Goal: Contribute content: Contribute content

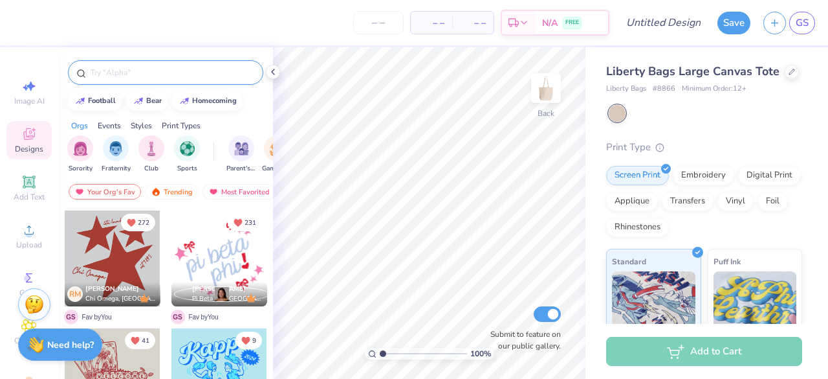
click at [169, 67] on input "text" at bounding box center [172, 72] width 166 height 13
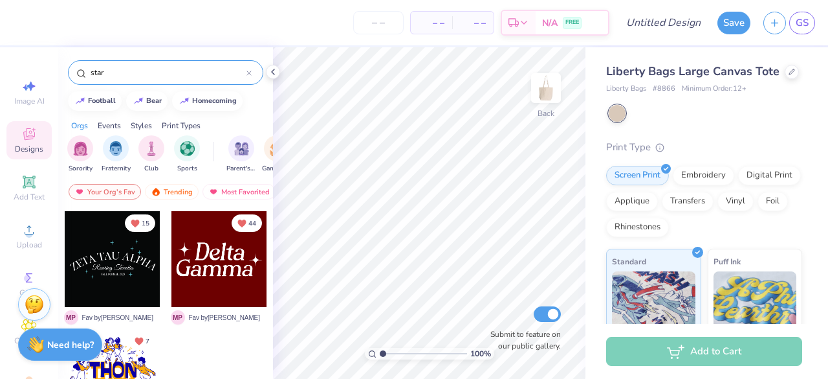
scroll to position [725, 0]
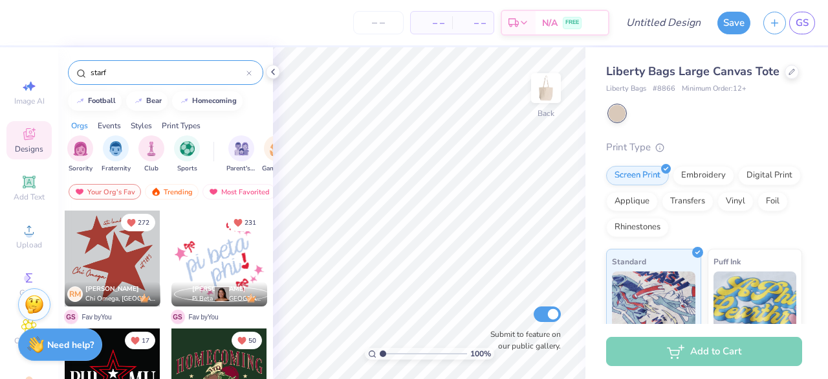
type input "star"
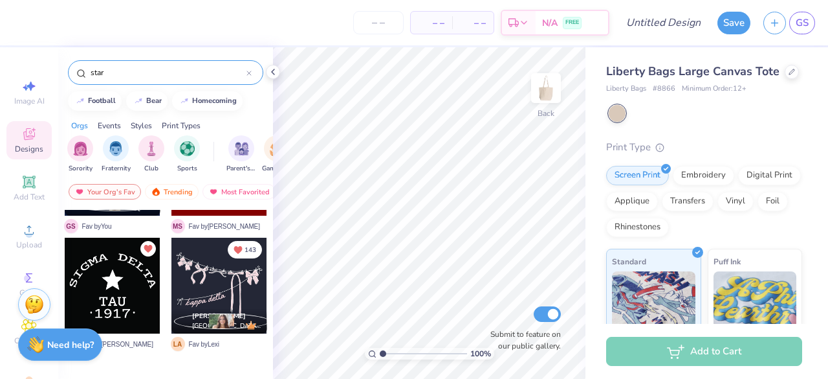
scroll to position [0, 0]
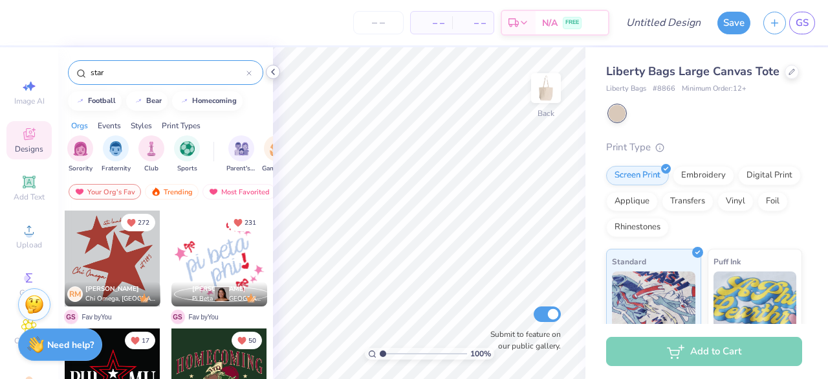
click at [272, 70] on icon at bounding box center [273, 72] width 10 height 10
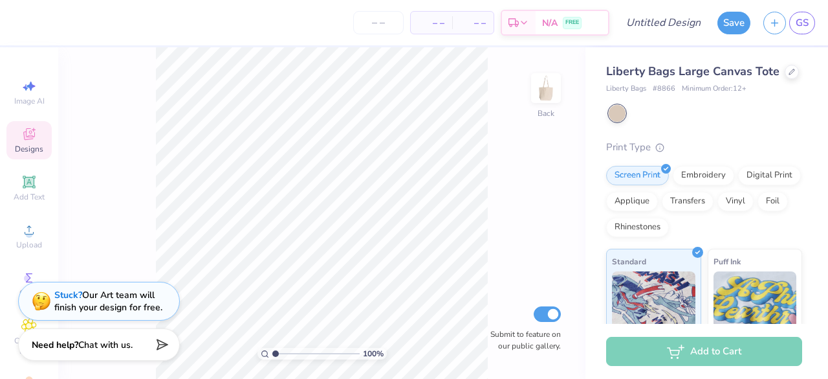
click at [15, 144] on span "Designs" at bounding box center [29, 149] width 28 height 10
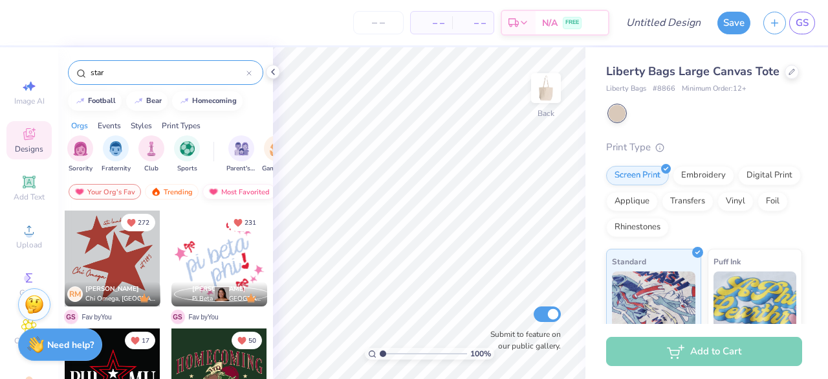
click at [239, 191] on div "Most Favorited" at bounding box center [239, 192] width 73 height 16
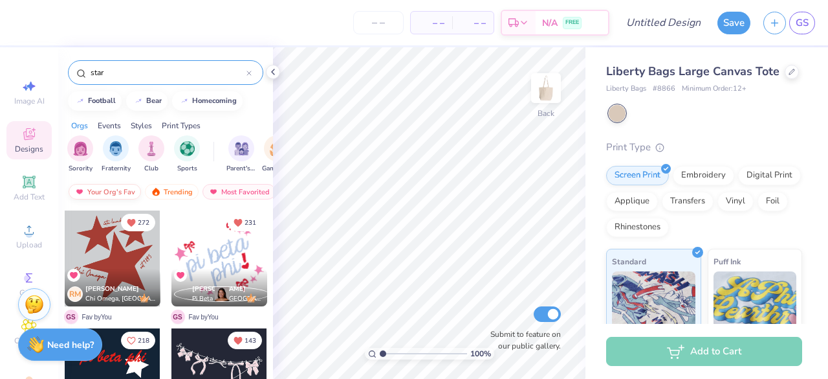
click at [109, 189] on div "Your Org's Fav" at bounding box center [105, 192] width 72 height 16
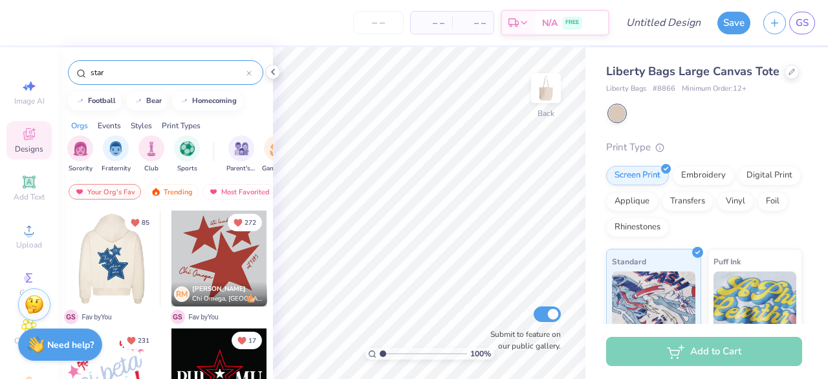
click at [114, 255] on div at bounding box center [112, 258] width 96 height 96
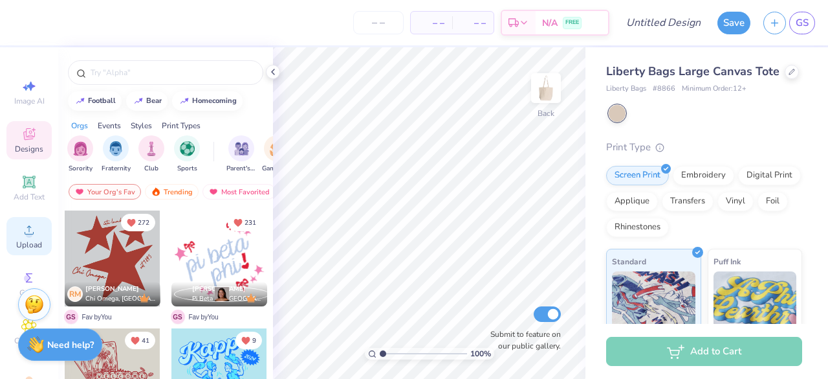
click at [21, 238] on div "Upload" at bounding box center [28, 236] width 45 height 38
click at [25, 233] on circle at bounding box center [28, 233] width 7 height 7
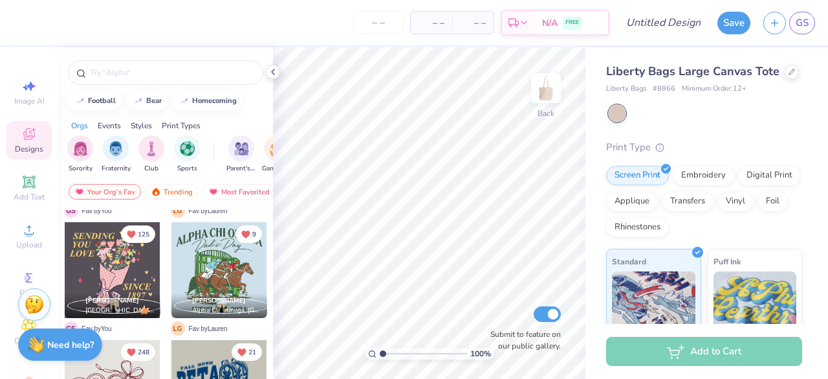
scroll to position [1049, 0]
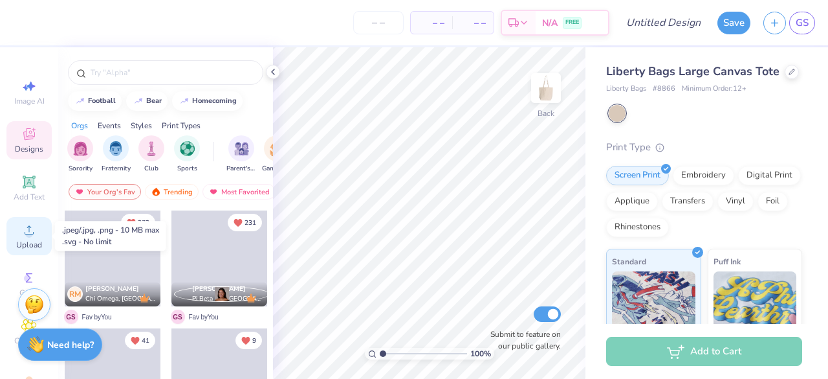
click at [25, 234] on icon at bounding box center [29, 229] width 9 height 9
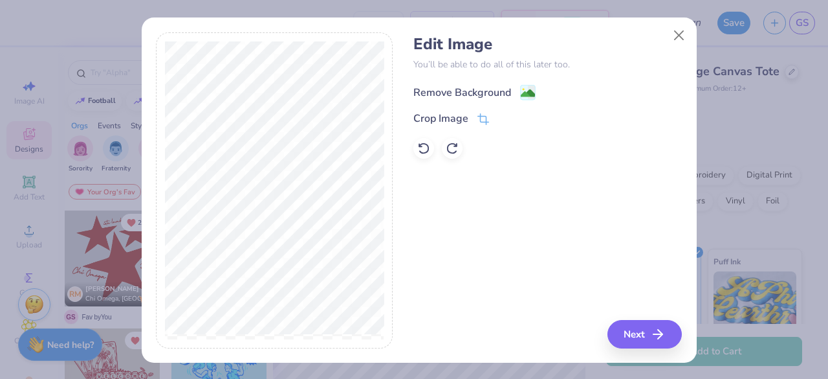
click at [497, 87] on div "Remove Background" at bounding box center [463, 93] width 98 height 16
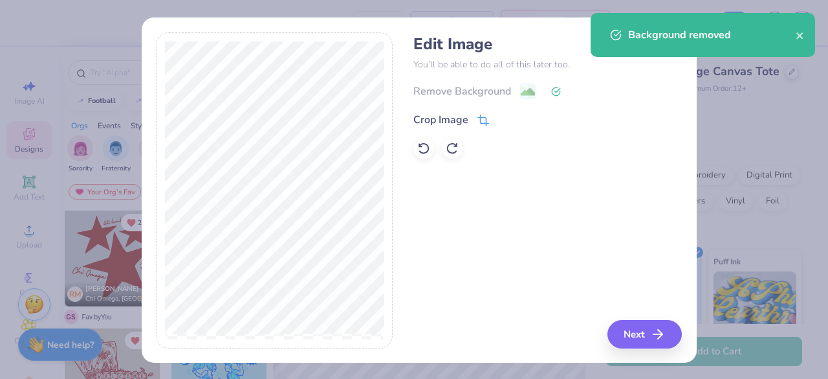
click at [469, 118] on div "Crop Image" at bounding box center [452, 120] width 76 height 16
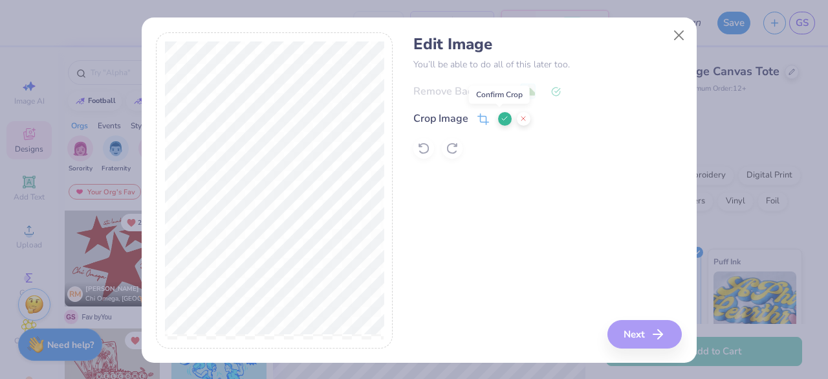
click at [502, 118] on icon at bounding box center [505, 119] width 8 height 8
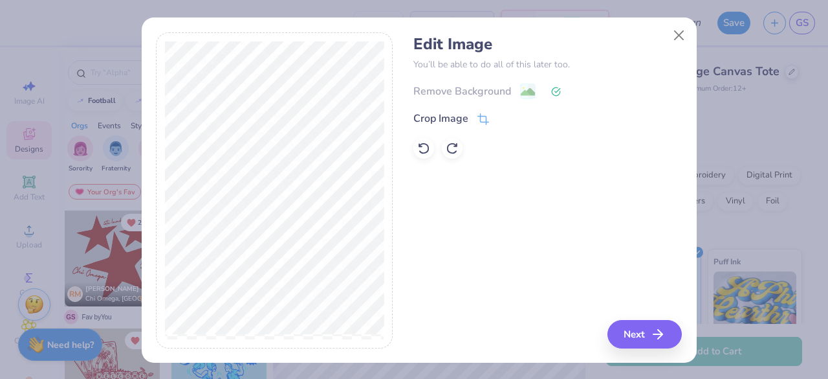
click at [551, 92] on icon at bounding box center [556, 92] width 10 height 10
click at [417, 146] on icon at bounding box center [423, 148] width 13 height 13
click at [419, 147] on icon at bounding box center [420, 145] width 3 height 3
click at [438, 115] on div "Crop Image" at bounding box center [441, 120] width 55 height 16
click at [501, 116] on icon at bounding box center [505, 119] width 8 height 8
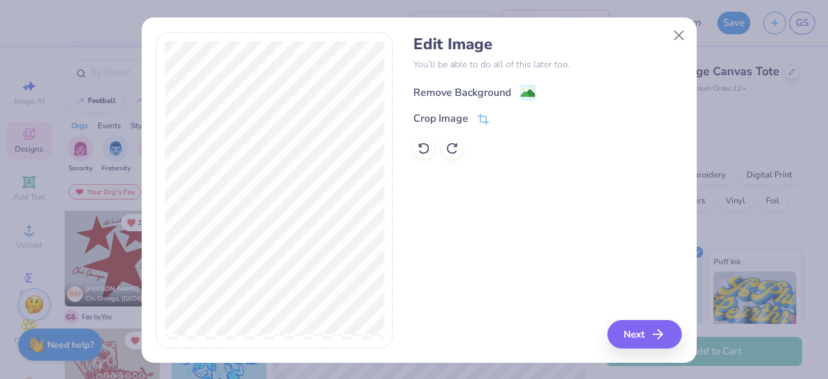
click at [487, 87] on div "Remove Background" at bounding box center [463, 93] width 98 height 16
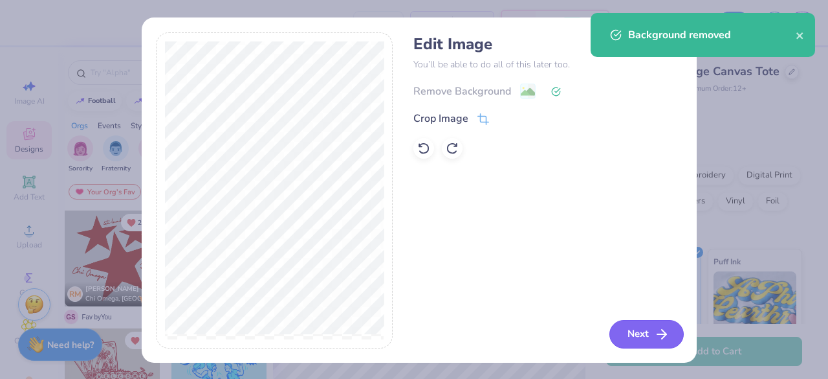
click at [640, 328] on button "Next" at bounding box center [647, 334] width 74 height 28
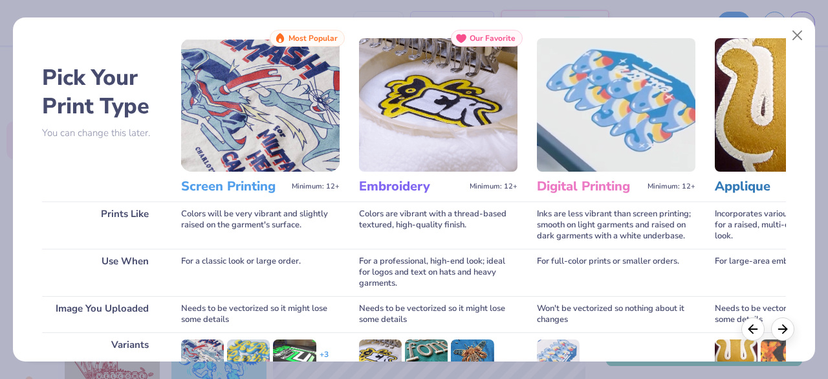
scroll to position [201, 0]
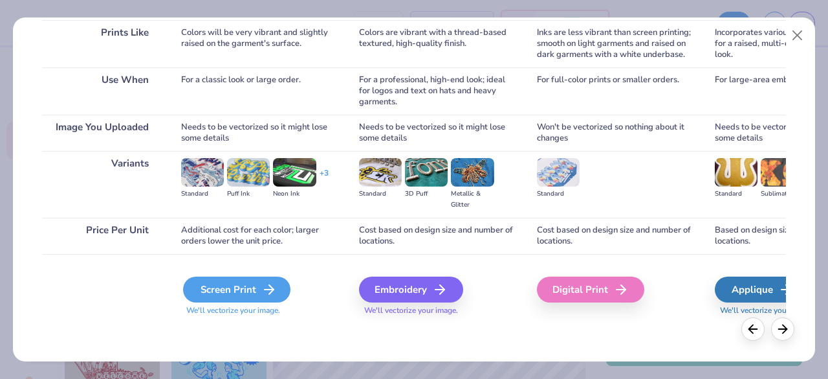
click at [261, 284] on icon at bounding box center [269, 289] width 16 height 16
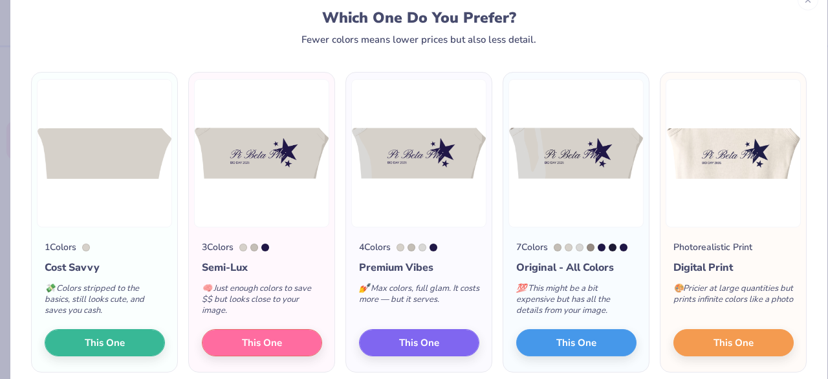
scroll to position [39, 0]
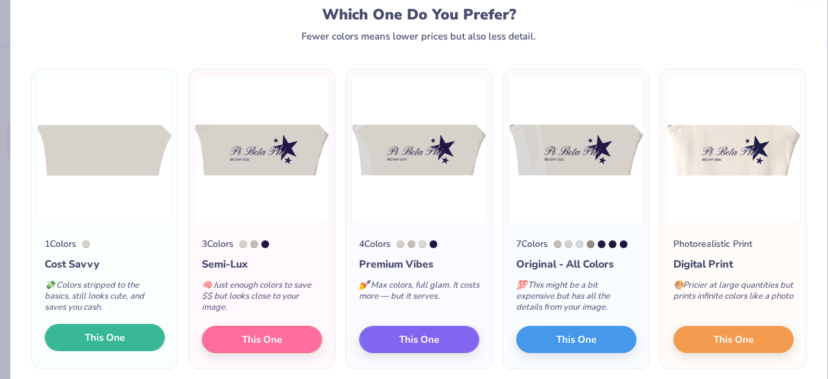
click at [123, 331] on span "This One" at bounding box center [105, 337] width 40 height 15
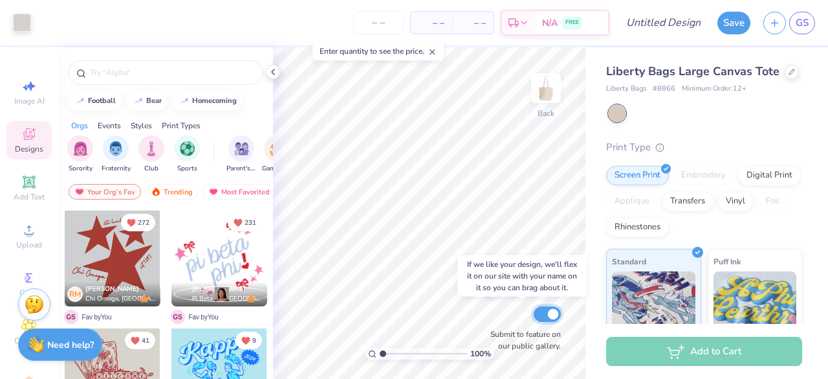
click at [554, 313] on input "Submit to feature on our public gallery." at bounding box center [547, 314] width 27 height 16
checkbox input "false"
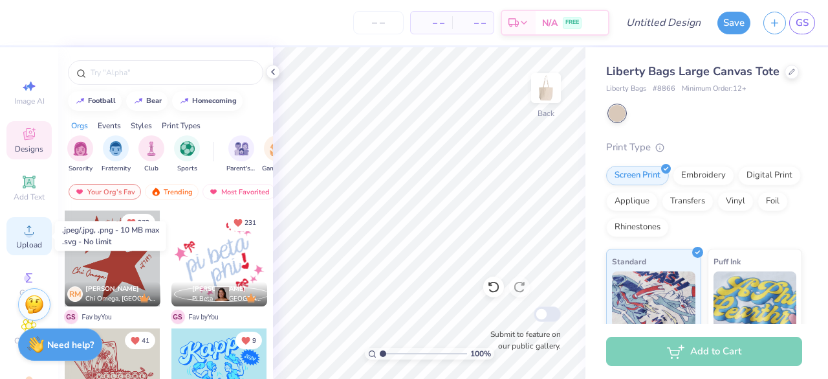
click at [30, 245] on span "Upload" at bounding box center [29, 244] width 26 height 10
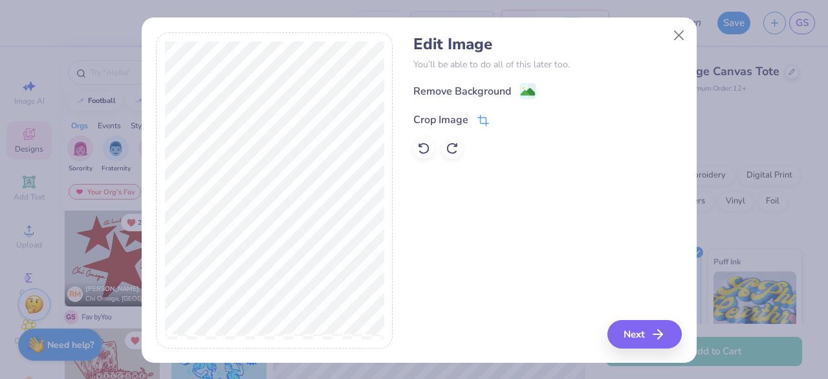
click at [480, 119] on icon at bounding box center [482, 122] width 8 height 8
click at [502, 117] on polyline at bounding box center [504, 118] width 5 height 4
click at [525, 90] on image at bounding box center [528, 93] width 14 height 14
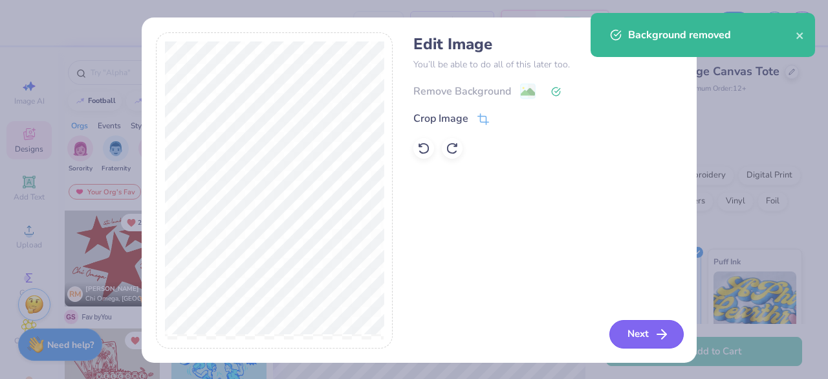
click at [630, 331] on button "Next" at bounding box center [647, 334] width 74 height 28
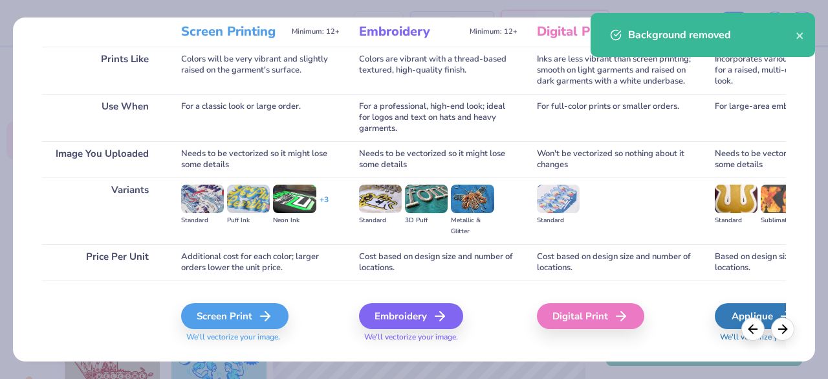
scroll to position [201, 0]
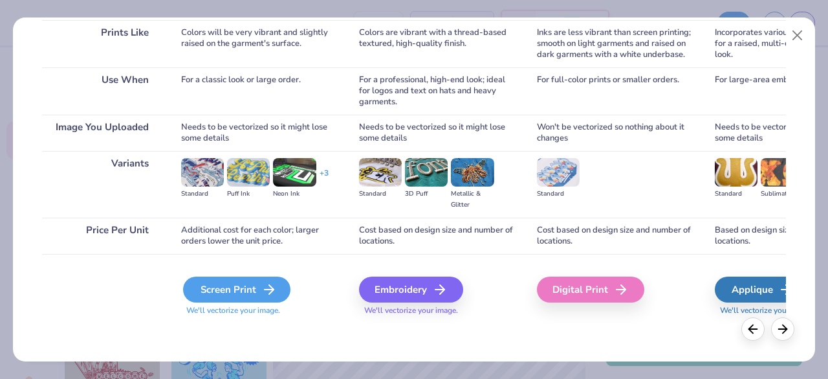
click at [260, 290] on div "Screen Print" at bounding box center [236, 289] width 107 height 26
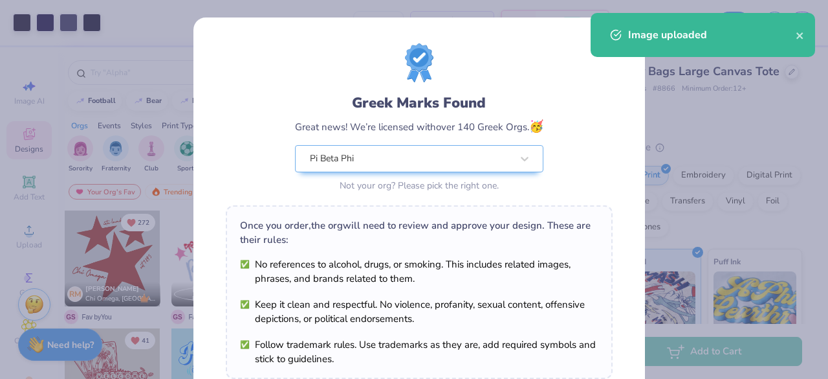
click at [441, 295] on ul "No references to alcohol, drugs, or smoking. This includes related images, phra…" at bounding box center [419, 311] width 359 height 109
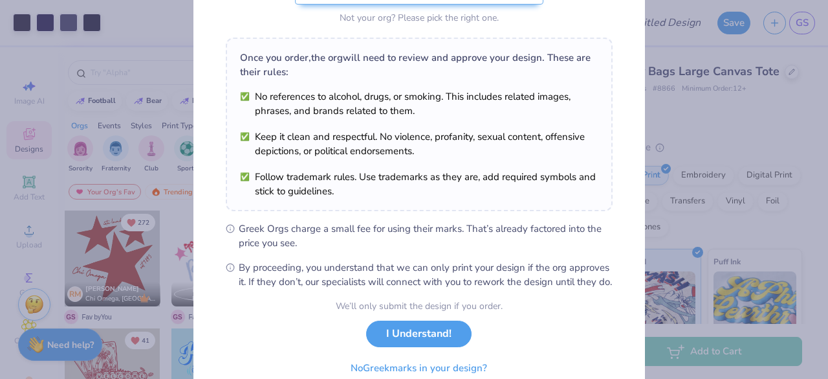
scroll to position [168, 0]
click at [408, 343] on button "I Understand!" at bounding box center [418, 329] width 105 height 27
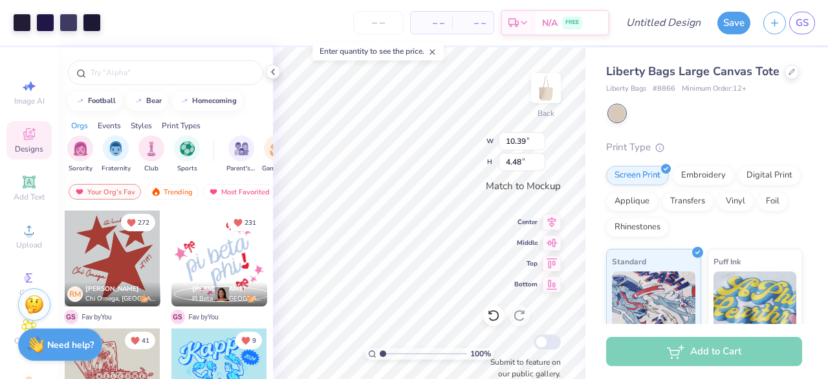
scroll to position [36, 0]
type input "11.54"
type input "4.98"
type input "10.12"
type input "4.36"
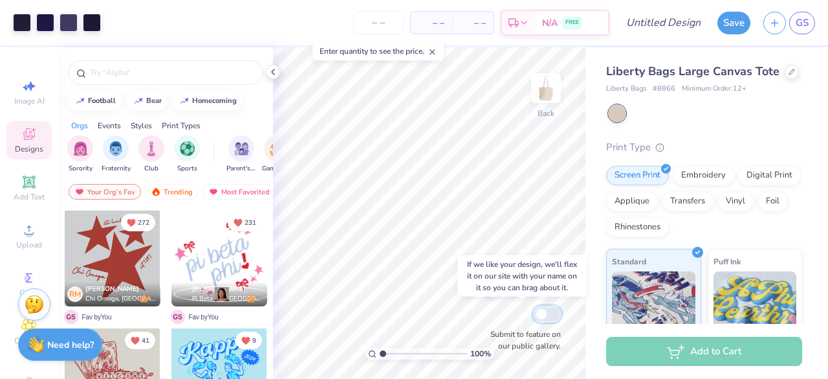
click at [541, 310] on input "Submit to feature on our public gallery." at bounding box center [547, 314] width 27 height 16
checkbox input "true"
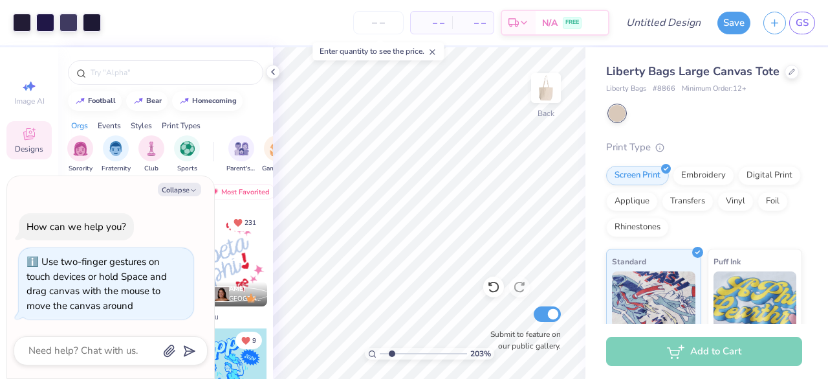
drag, startPoint x: 383, startPoint y: 349, endPoint x: 392, endPoint y: 350, distance: 8.5
type input "2.03"
click at [392, 350] on input "range" at bounding box center [423, 354] width 87 height 12
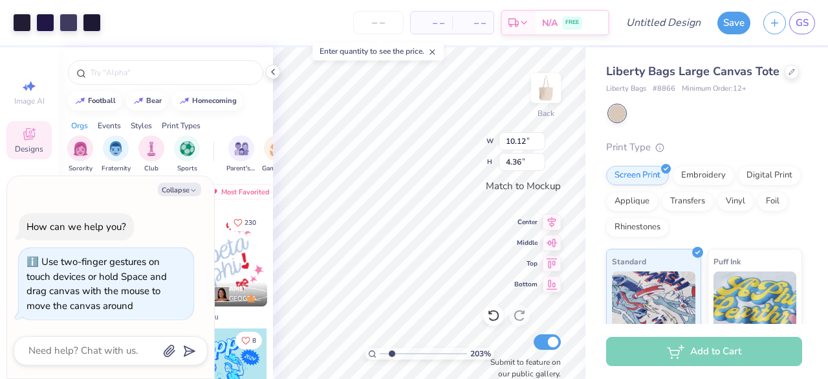
type textarea "x"
drag, startPoint x: 392, startPoint y: 355, endPoint x: 383, endPoint y: 355, distance: 9.1
type input "1.04"
click at [383, 355] on input "range" at bounding box center [423, 354] width 87 height 12
type textarea "x"
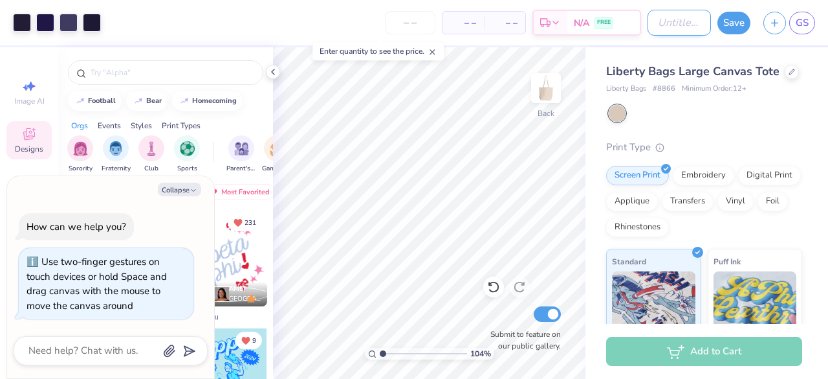
click at [668, 23] on input "Design Title" at bounding box center [679, 23] width 63 height 26
type input "P"
type textarea "x"
type input "Pi"
type textarea "x"
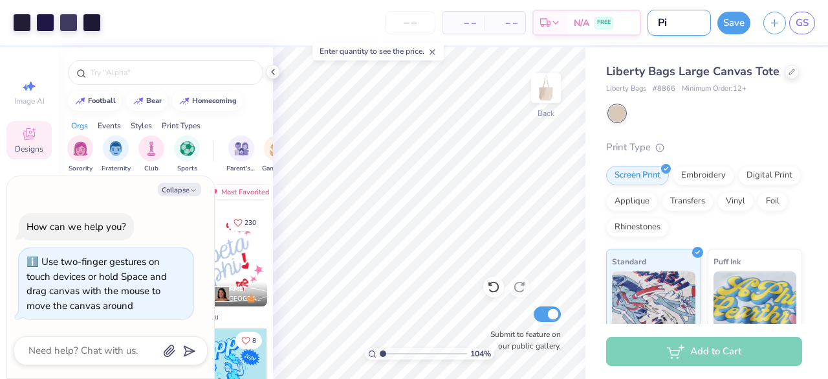
type input "Pi"
type textarea "x"
type input "Pi B"
type textarea "x"
type input "Pi Be"
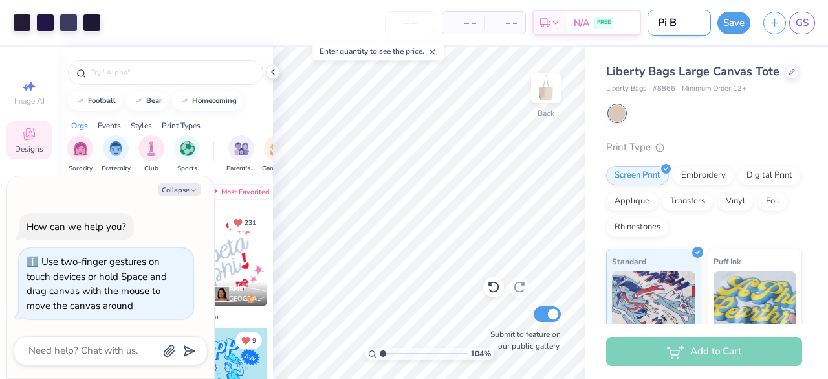
type textarea "x"
type input "Pi Bet"
type textarea "x"
type input "Pi Beta"
type textarea "x"
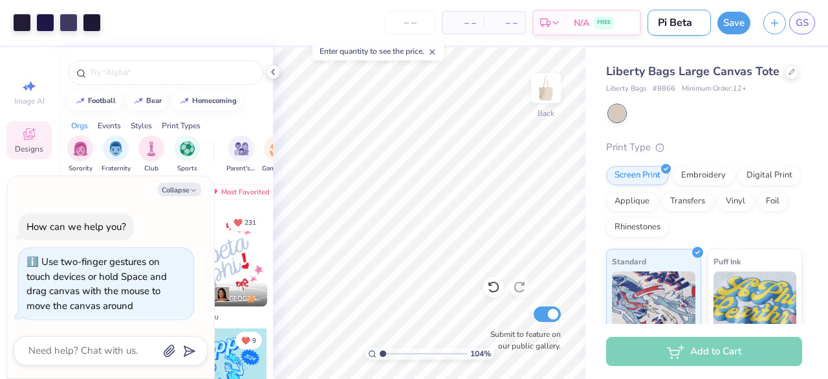
type input "Pi Beta"
type textarea "x"
type input "Pi Beta P"
type textarea "x"
type input "Pi Beta Ph"
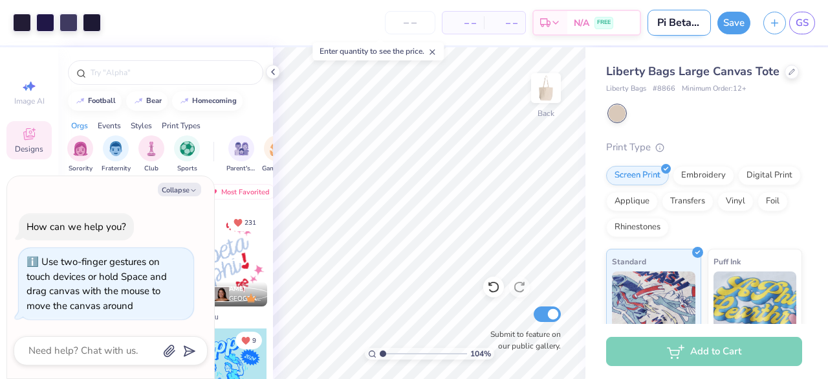
type textarea "x"
type input "Pi Beta Phi"
type textarea "x"
type input "Pi Beta Phi"
type textarea "x"
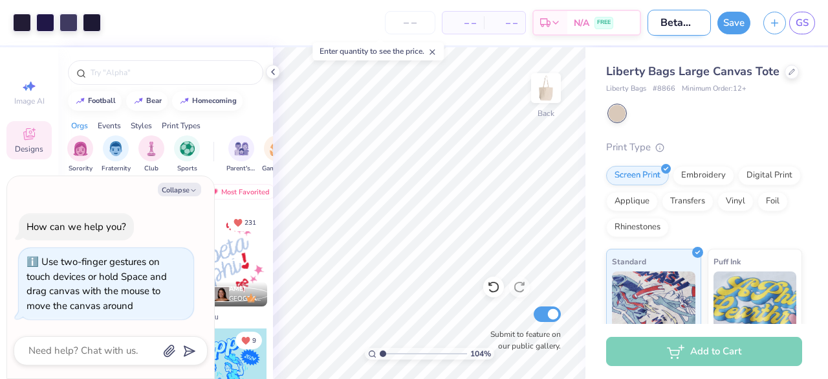
type input "Pi Beta Phi B"
type textarea "x"
type input "Pi Beta Phi Bi"
type textarea "x"
type input "Pi Beta Phi Bid"
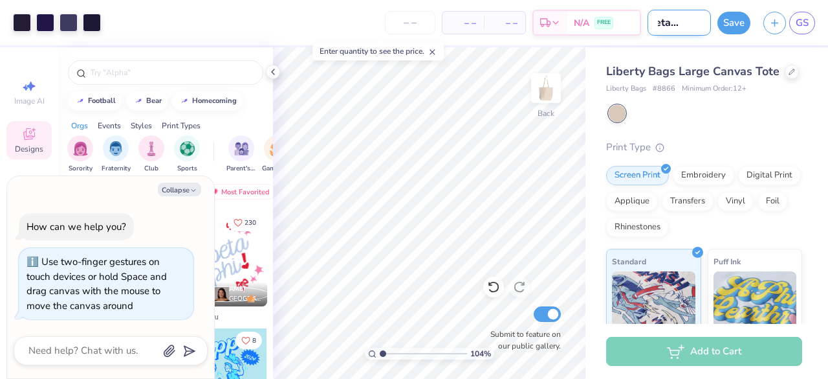
type textarea "x"
type input "Pi Beta Phi Bid"
type textarea "x"
type input "Pi Beta Phi Bid D"
type textarea "x"
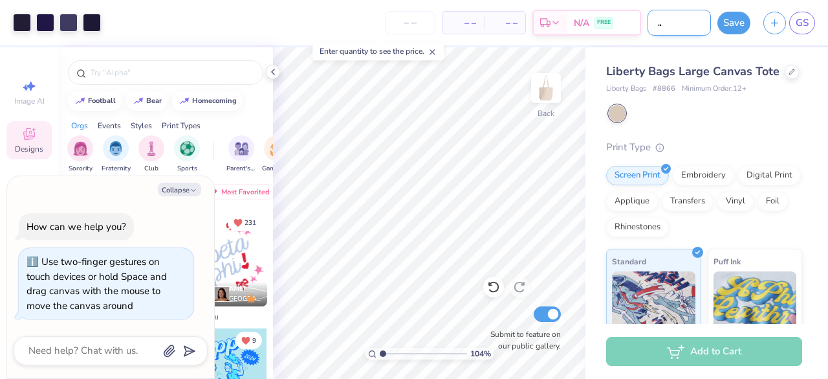
type input "Pi Beta Phi Bid Da"
type textarea "x"
type input "Pi Beta Phi Bid Day"
type textarea "x"
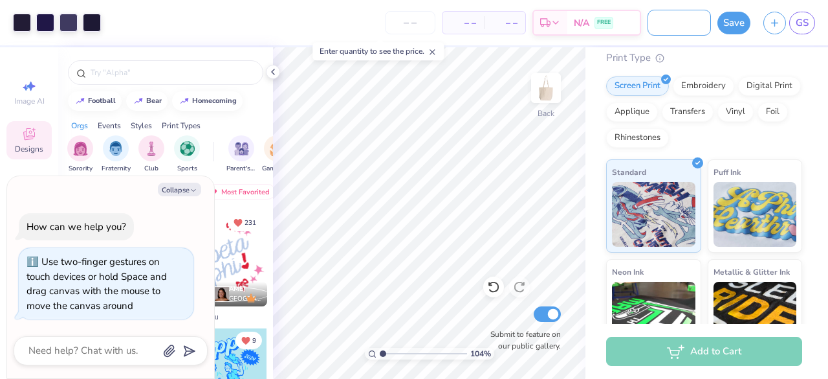
scroll to position [91, 0]
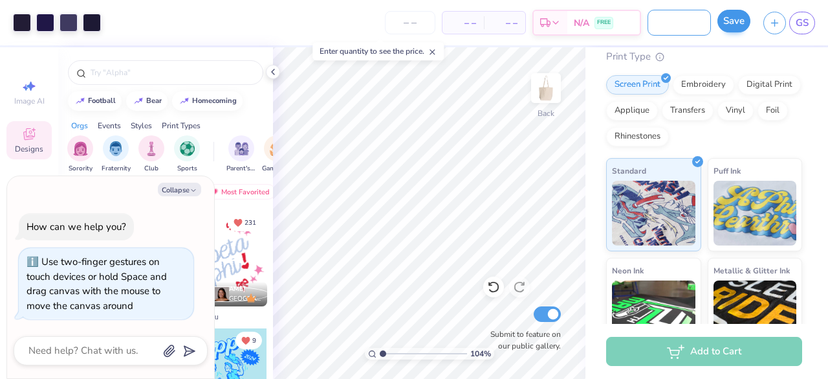
type input "Pi Beta Phi Bid Day"
click at [733, 28] on button "Save" at bounding box center [734, 21] width 33 height 23
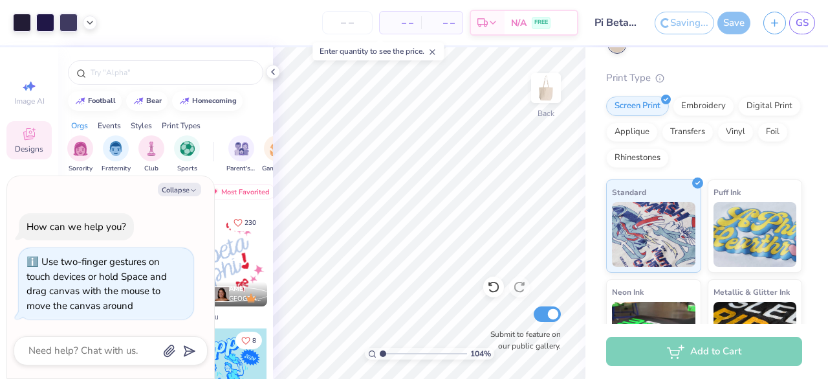
scroll to position [113, 0]
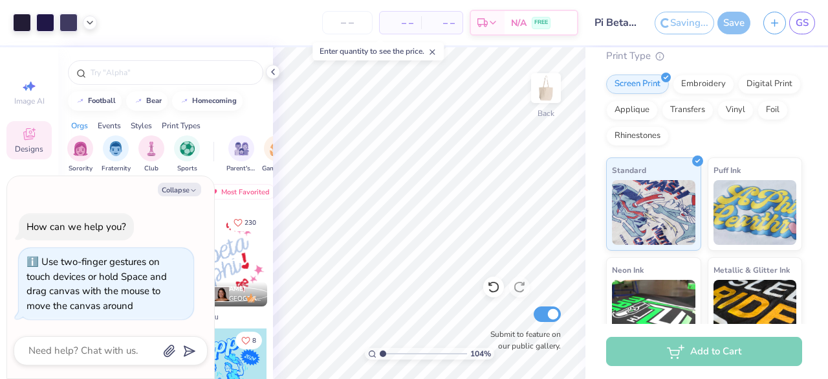
type textarea "x"
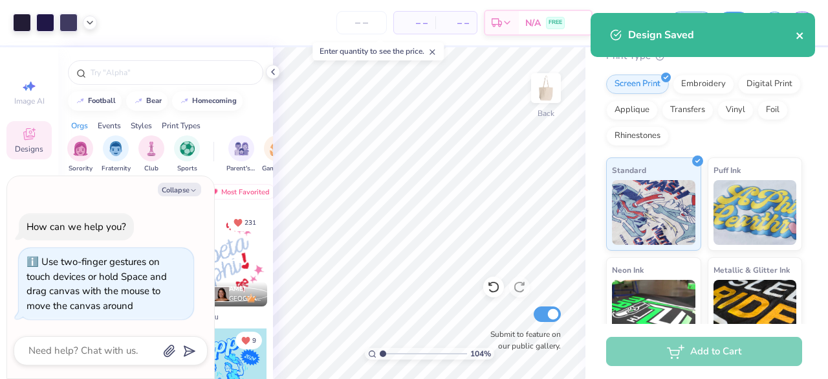
click at [799, 32] on icon "close" at bounding box center [800, 35] width 9 height 10
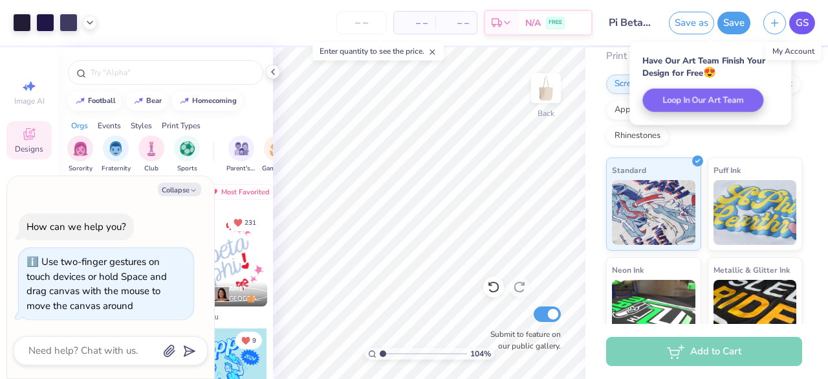
click at [804, 28] on span "GS" at bounding box center [802, 23] width 13 height 15
